Goal: Task Accomplishment & Management: Complete application form

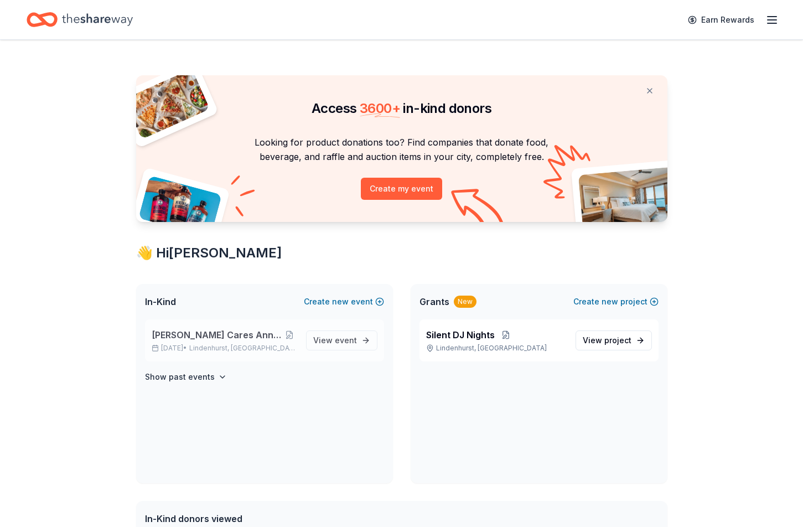
click at [212, 322] on div "[PERSON_NAME] Cares Annual Trick or Trunk [DATE] • [GEOGRAPHIC_DATA], [GEOGRAPH…" at bounding box center [264, 340] width 239 height 42
click at [212, 328] on span "[PERSON_NAME] Cares Annual Trick or Trunk" at bounding box center [217, 334] width 131 height 13
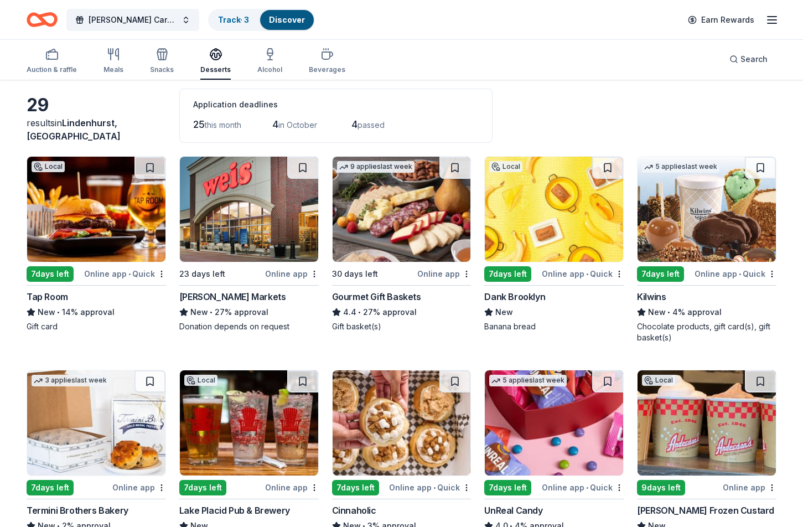
scroll to position [43, 0]
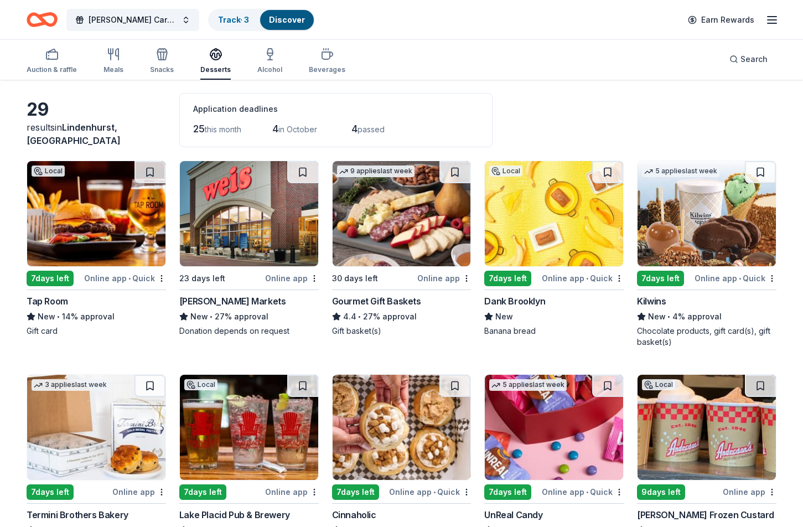
click at [223, 129] on span "this month" at bounding box center [223, 128] width 37 height 9
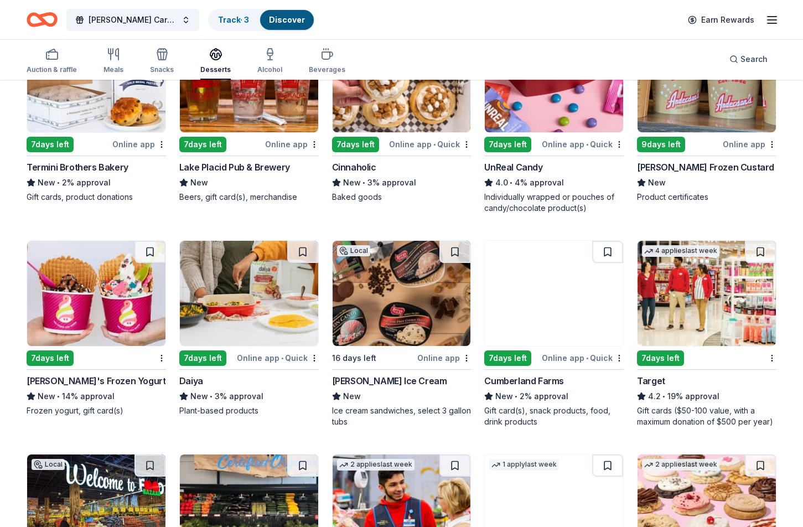
scroll to position [391, 0]
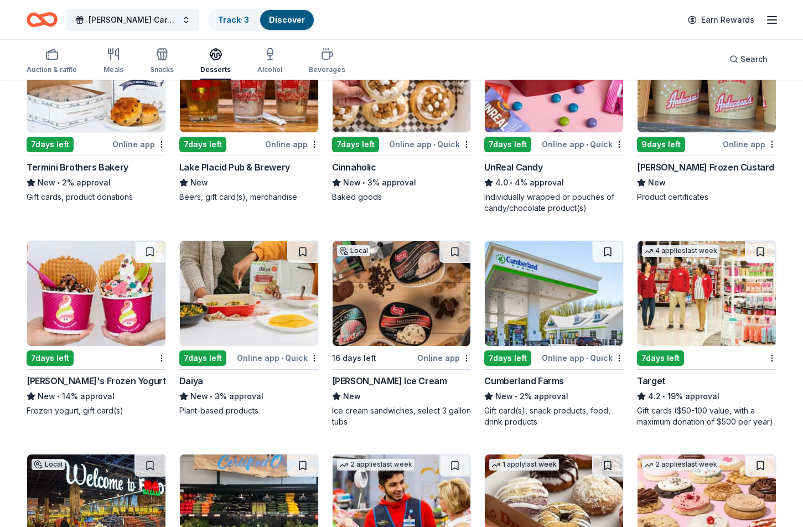
click at [92, 271] on img at bounding box center [96, 293] width 138 height 105
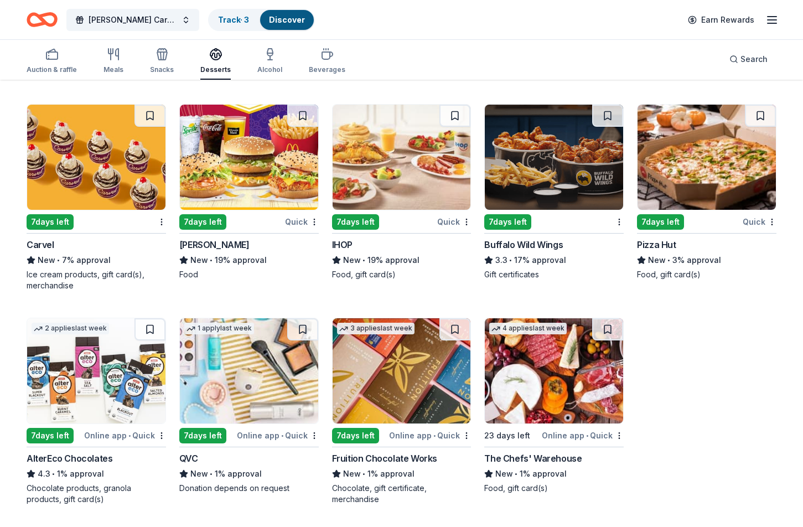
scroll to position [954, 0]
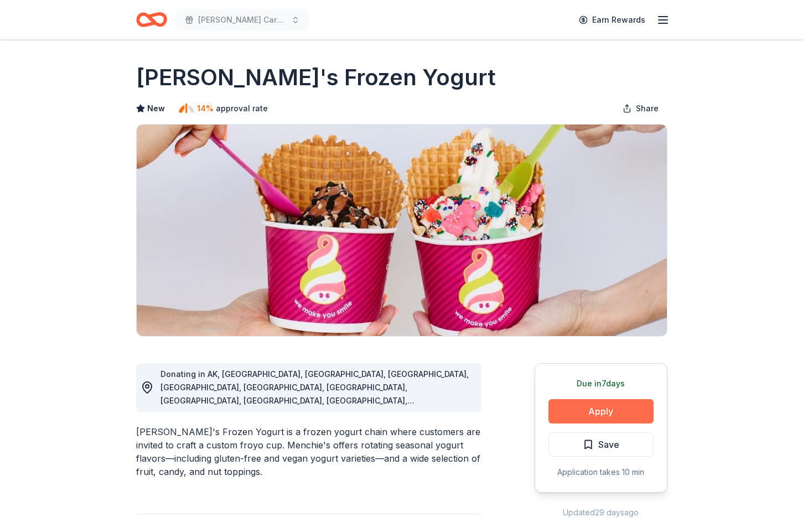
click at [588, 408] on button "Apply" at bounding box center [600, 411] width 105 height 24
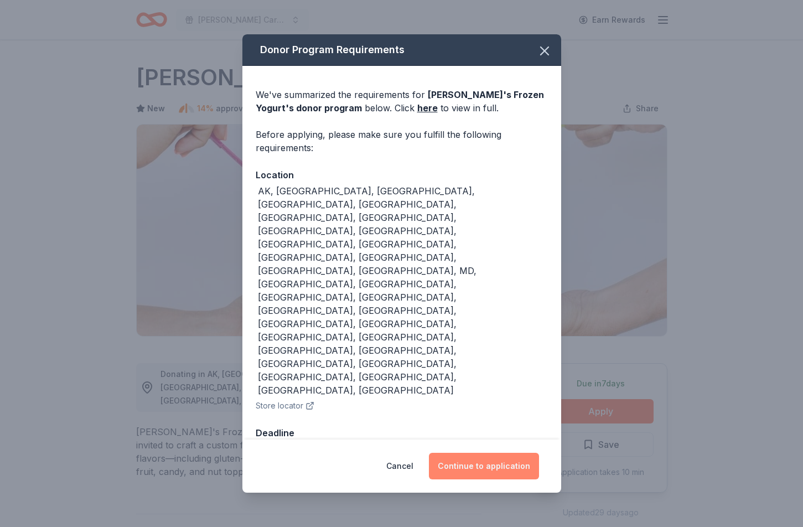
click at [503, 452] on button "Continue to application" at bounding box center [484, 465] width 110 height 27
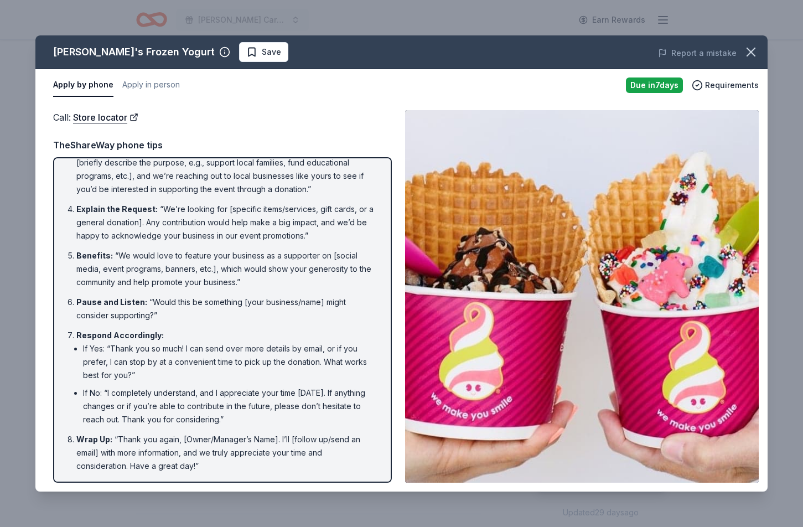
scroll to position [103, 0]
click at [754, 53] on icon "button" at bounding box center [750, 51] width 15 height 15
